Goal: Use online tool/utility: Utilize a website feature to perform a specific function

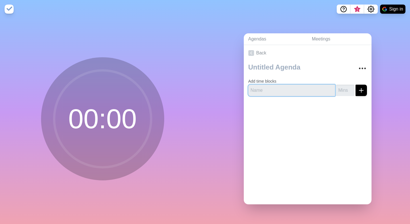
click at [267, 87] on input "text" at bounding box center [291, 90] width 87 height 11
click at [341, 92] on input "number" at bounding box center [345, 90] width 18 height 11
type input "8"
click at [355, 85] on button "submit" at bounding box center [360, 90] width 11 height 11
click at [281, 88] on input "text" at bounding box center [291, 90] width 87 height 11
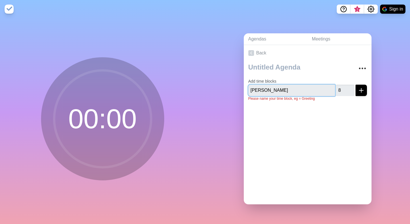
type input "[PERSON_NAME]"
click button "submit" at bounding box center [360, 90] width 11 height 11
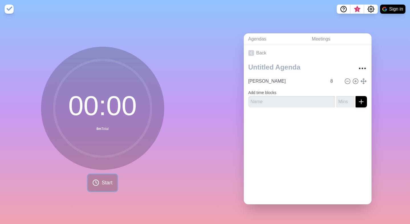
click at [97, 183] on icon at bounding box center [95, 182] width 7 height 7
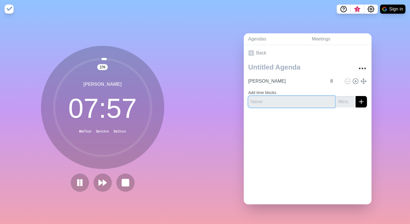
click at [273, 101] on input "text" at bounding box center [291, 101] width 87 height 11
type input "budget and finance committee update"
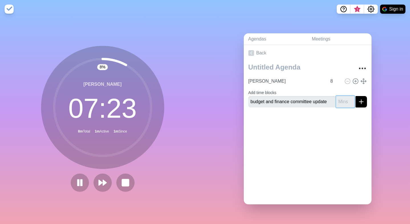
click at [343, 101] on input "number" at bounding box center [345, 101] width 18 height 11
type input "5"
click at [363, 103] on icon "submit" at bounding box center [360, 101] width 7 height 7
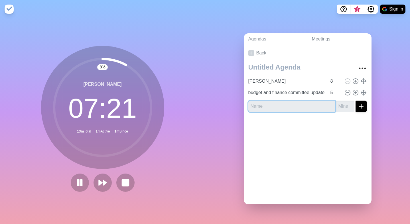
click at [296, 106] on input "text" at bounding box center [291, 106] width 87 height 11
type input "resolution"
type input "ent com"
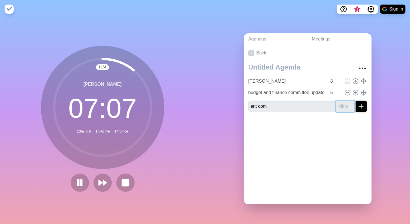
click at [342, 105] on input "number" at bounding box center [345, 106] width 18 height 11
type input "5"
click at [363, 106] on icon "submit" at bounding box center [360, 106] width 7 height 7
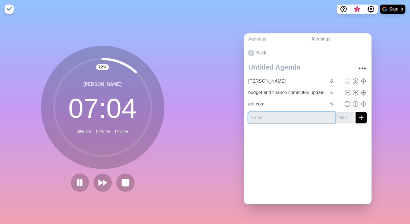
click at [284, 118] on input "text" at bounding box center [291, 117] width 87 height 11
type input "announcements"
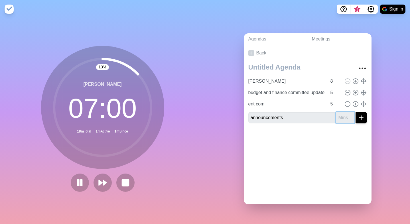
click at [342, 118] on input "number" at bounding box center [345, 117] width 18 height 11
type input "5"
click at [363, 118] on icon "submit" at bounding box center [360, 117] width 7 height 7
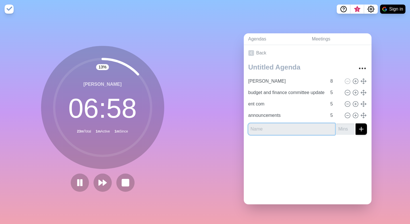
click at [272, 125] on input "text" at bounding box center [291, 128] width 87 height 11
type input "public comment"
click at [341, 125] on input "number" at bounding box center [345, 128] width 18 height 11
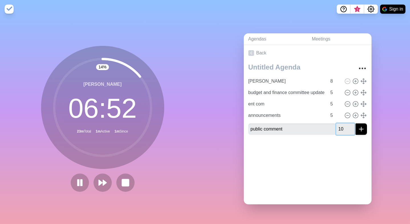
type input "10"
click at [366, 128] on button "submit" at bounding box center [360, 128] width 11 height 11
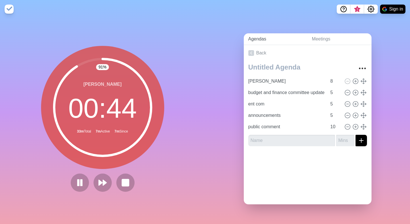
click at [269, 39] on link "Agendas" at bounding box center [276, 39] width 64 height 12
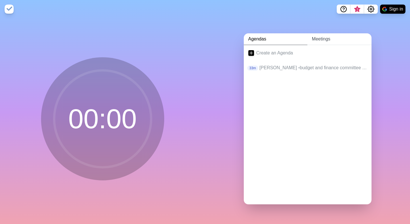
click at [321, 41] on link "Meetings" at bounding box center [339, 39] width 64 height 12
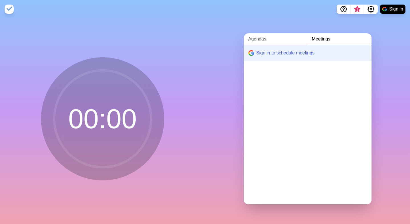
click at [267, 40] on link "Agendas" at bounding box center [276, 39] width 64 height 12
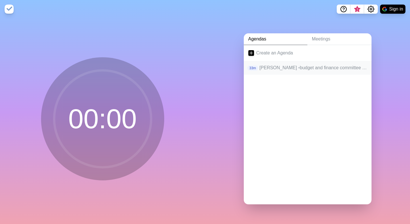
click at [277, 68] on p "[PERSON_NAME] • budget and finance committee update • ent com • announcements •…" at bounding box center [312, 67] width 107 height 7
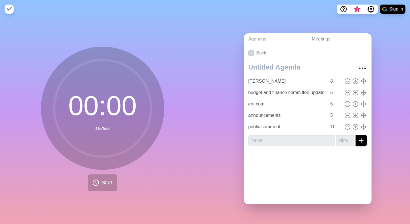
click at [94, 130] on circle at bounding box center [102, 108] width 97 height 97
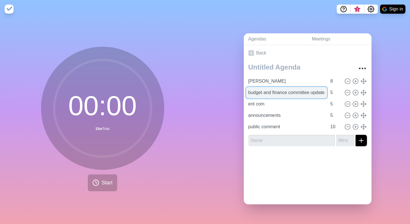
click at [310, 92] on input "budget and finance committee update" at bounding box center [286, 92] width 81 height 11
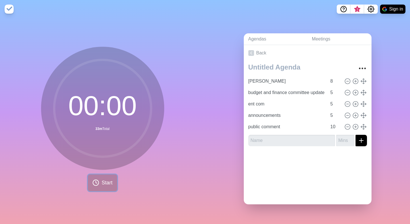
click at [96, 188] on button "Start" at bounding box center [102, 182] width 29 height 17
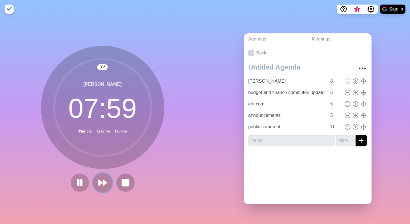
click at [107, 185] on icon at bounding box center [103, 183] width 10 height 10
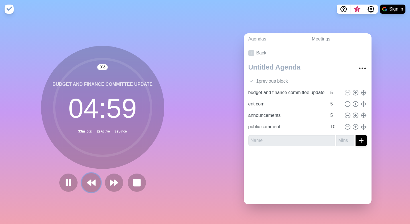
click at [94, 182] on polygon at bounding box center [93, 183] width 4 height 6
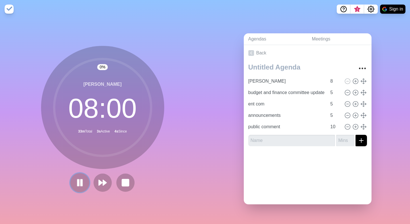
click at [82, 183] on rect at bounding box center [81, 182] width 2 height 6
click at [82, 183] on icon at bounding box center [79, 182] width 9 height 9
click at [94, 178] on button at bounding box center [102, 182] width 19 height 19
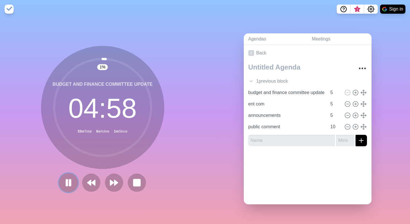
click at [66, 186] on icon at bounding box center [69, 183] width 10 height 10
click at [69, 182] on polygon at bounding box center [69, 182] width 6 height 7
click at [69, 182] on rect at bounding box center [69, 182] width 1 height 6
click at [72, 183] on icon at bounding box center [69, 183] width 10 height 10
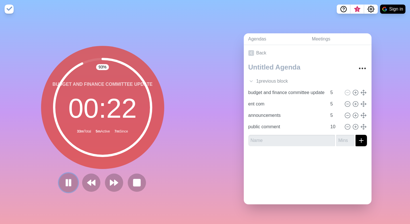
click at [67, 183] on rect at bounding box center [67, 182] width 2 height 6
click at [113, 187] on icon at bounding box center [114, 183] width 10 height 10
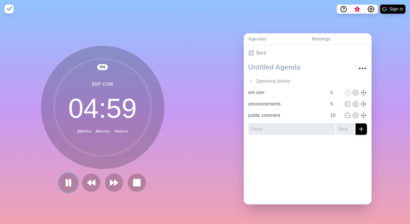
click at [67, 185] on rect at bounding box center [67, 182] width 2 height 6
click at [64, 187] on icon at bounding box center [69, 183] width 10 height 10
click at [73, 181] on icon at bounding box center [69, 183] width 10 height 10
click at [63, 187] on button at bounding box center [68, 182] width 19 height 19
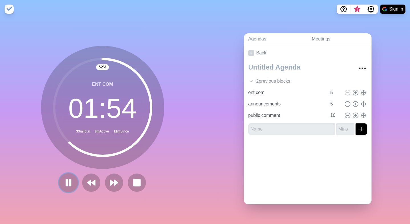
click at [70, 183] on rect at bounding box center [70, 182] width 2 height 6
click at [67, 183] on polygon at bounding box center [69, 182] width 6 height 7
click at [70, 184] on rect at bounding box center [70, 182] width 2 height 6
click at [114, 115] on circle at bounding box center [102, 107] width 97 height 97
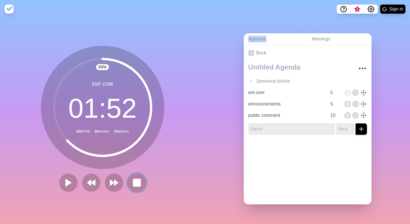
click at [135, 183] on rect at bounding box center [136, 182] width 7 height 7
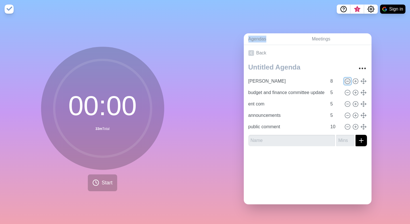
click at [344, 79] on icon at bounding box center [347, 81] width 6 height 6
type input "budget and finance committee update"
type input "5"
type input "ent com"
type input "announcements"
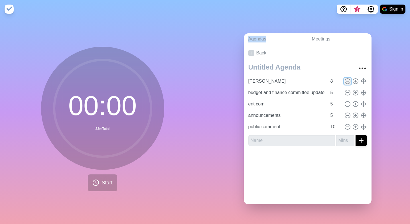
type input "public comment"
type input "10"
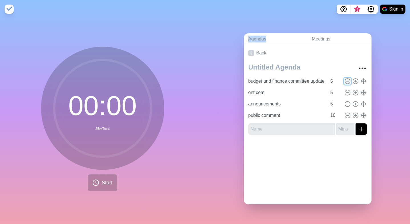
click at [344, 79] on icon at bounding box center [347, 81] width 6 height 6
type input "ent com"
type input "announcements"
type input "public comment"
type input "10"
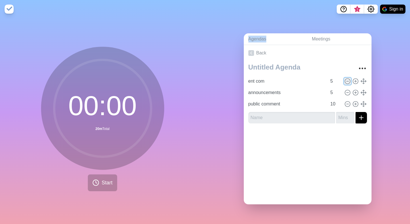
click at [344, 79] on icon at bounding box center [347, 81] width 6 height 6
type input "announcements"
type input "public comment"
type input "10"
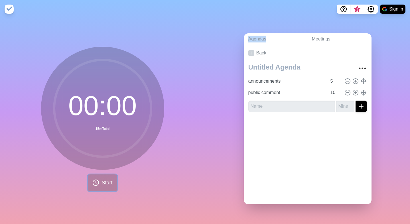
click at [111, 188] on button "Start" at bounding box center [102, 182] width 29 height 17
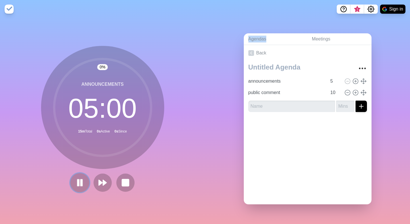
click at [82, 183] on rect at bounding box center [81, 182] width 2 height 6
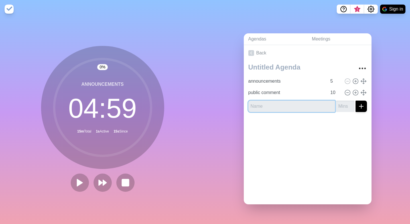
click at [302, 110] on input "text" at bounding box center [291, 106] width 87 height 11
type input "ent com"
click at [343, 108] on input "number" at bounding box center [345, 106] width 18 height 11
type input "2"
click at [362, 107] on icon "submit" at bounding box center [360, 106] width 7 height 7
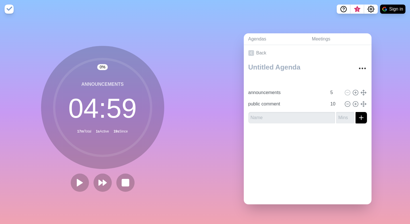
type input "ent com"
type input "2"
type input "announcements"
type input "5"
type input "public comment"
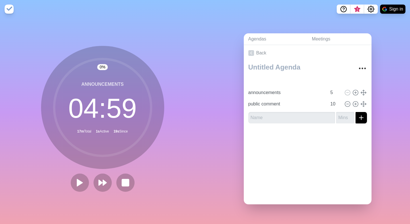
type input "10"
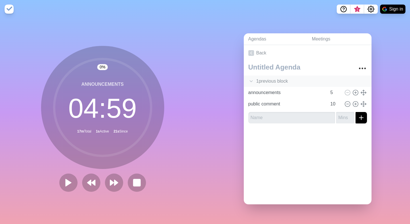
click at [253, 78] on div "1 previous block" at bounding box center [308, 80] width 128 height 11
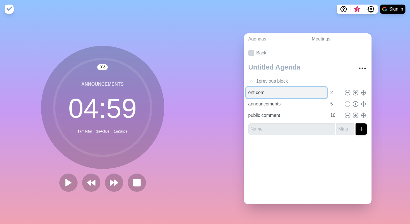
click at [273, 93] on input "ent com" at bounding box center [286, 92] width 81 height 11
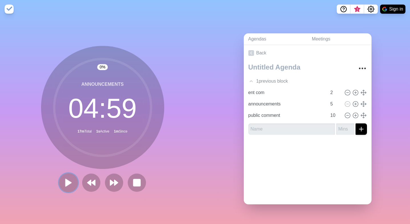
click at [66, 188] on button at bounding box center [68, 182] width 19 height 19
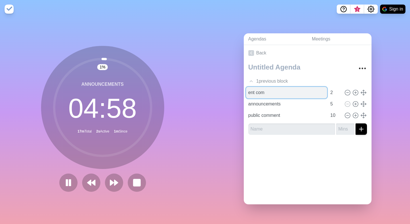
click at [300, 95] on input "ent com" at bounding box center [286, 92] width 81 height 11
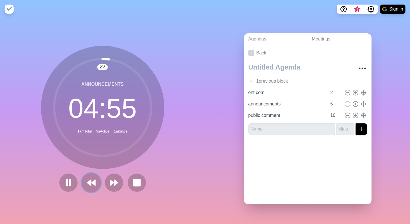
click at [88, 186] on icon at bounding box center [91, 183] width 10 height 10
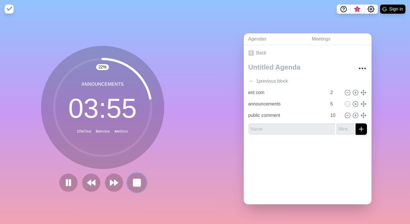
click at [136, 180] on rect at bounding box center [136, 182] width 7 height 7
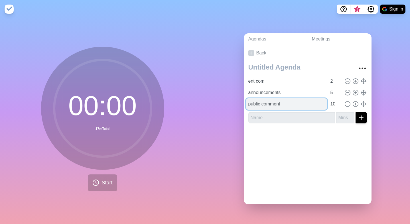
click at [302, 100] on input "public comment" at bounding box center [286, 103] width 81 height 11
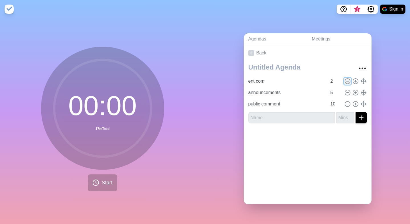
click at [347, 78] on icon at bounding box center [347, 81] width 6 height 6
type input "announcements"
type input "5"
type input "public comment"
type input "10"
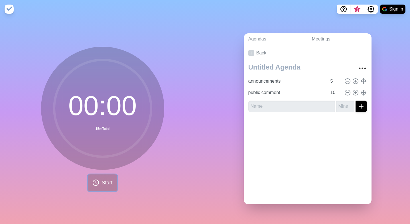
click at [97, 181] on icon at bounding box center [95, 182] width 7 height 7
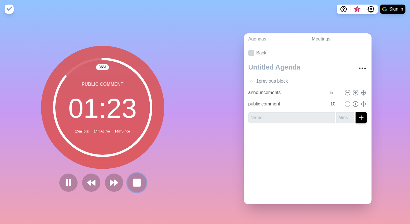
click at [134, 185] on rect at bounding box center [136, 182] width 7 height 7
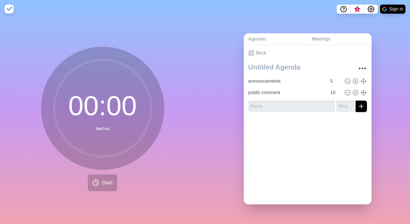
click at [94, 104] on circle at bounding box center [102, 108] width 97 height 97
